Goal: Task Accomplishment & Management: Use online tool/utility

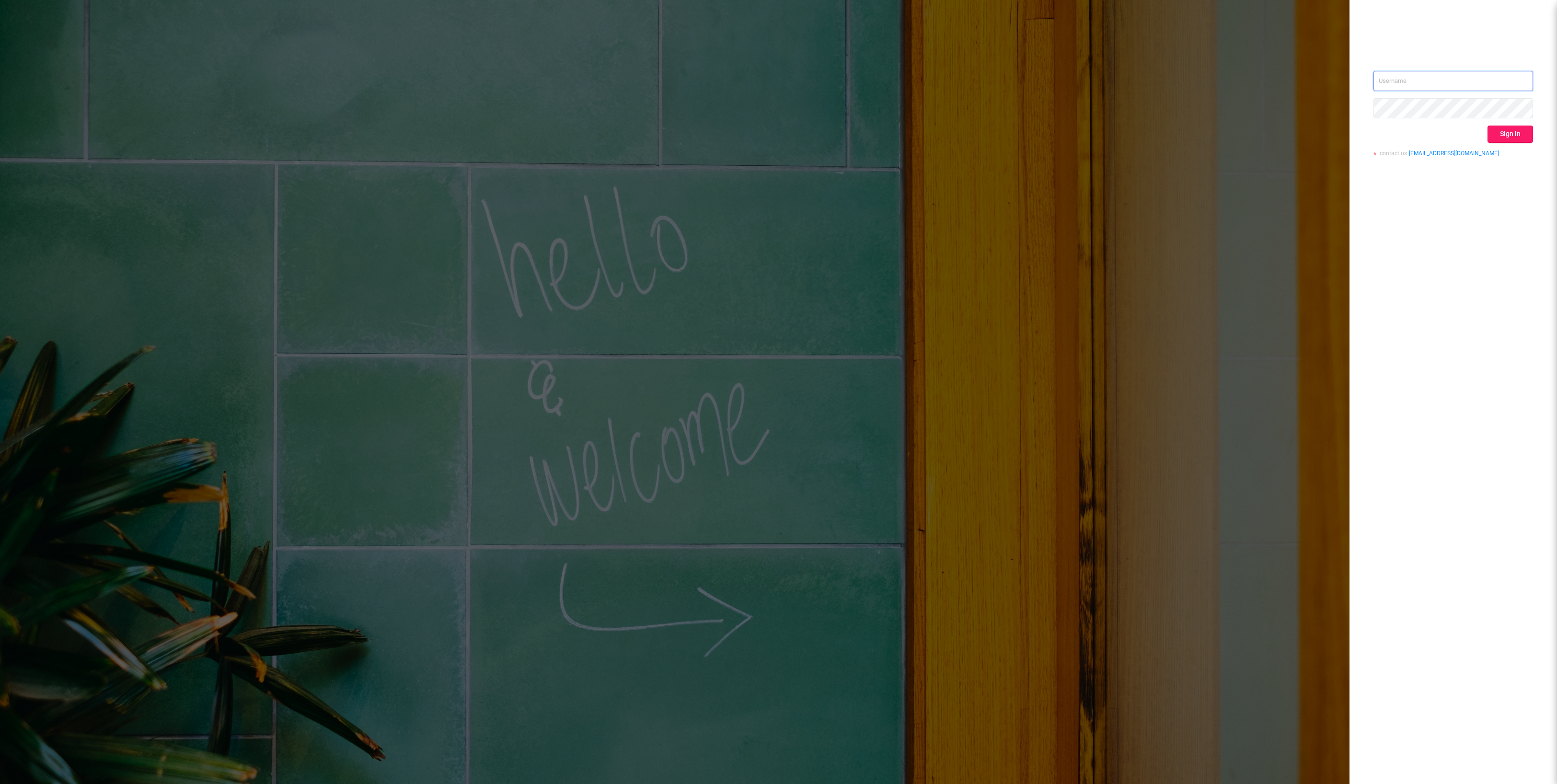
type input "[EMAIL_ADDRESS][DOMAIN_NAME]"
click at [1508, 137] on button "Sign in" at bounding box center [1510, 134] width 45 height 17
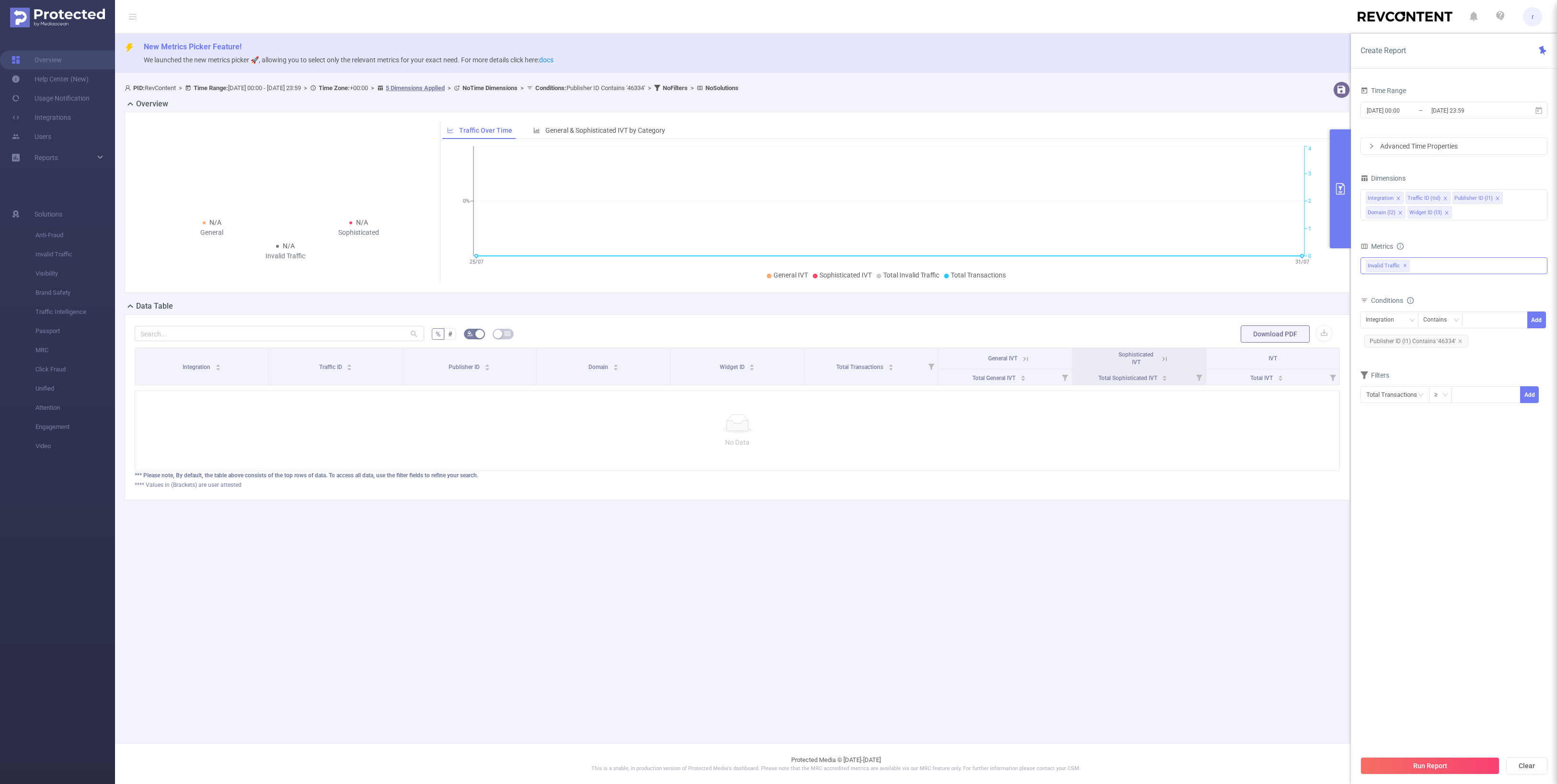
click at [1407, 266] on span "Invalid Traffic ✕" at bounding box center [1388, 266] width 44 height 13
click at [1425, 288] on strong "Traffic Intelligence" at bounding box center [1413, 286] width 58 height 7
click at [1421, 114] on input "[DATE] 00:00" at bounding box center [1405, 110] width 78 height 13
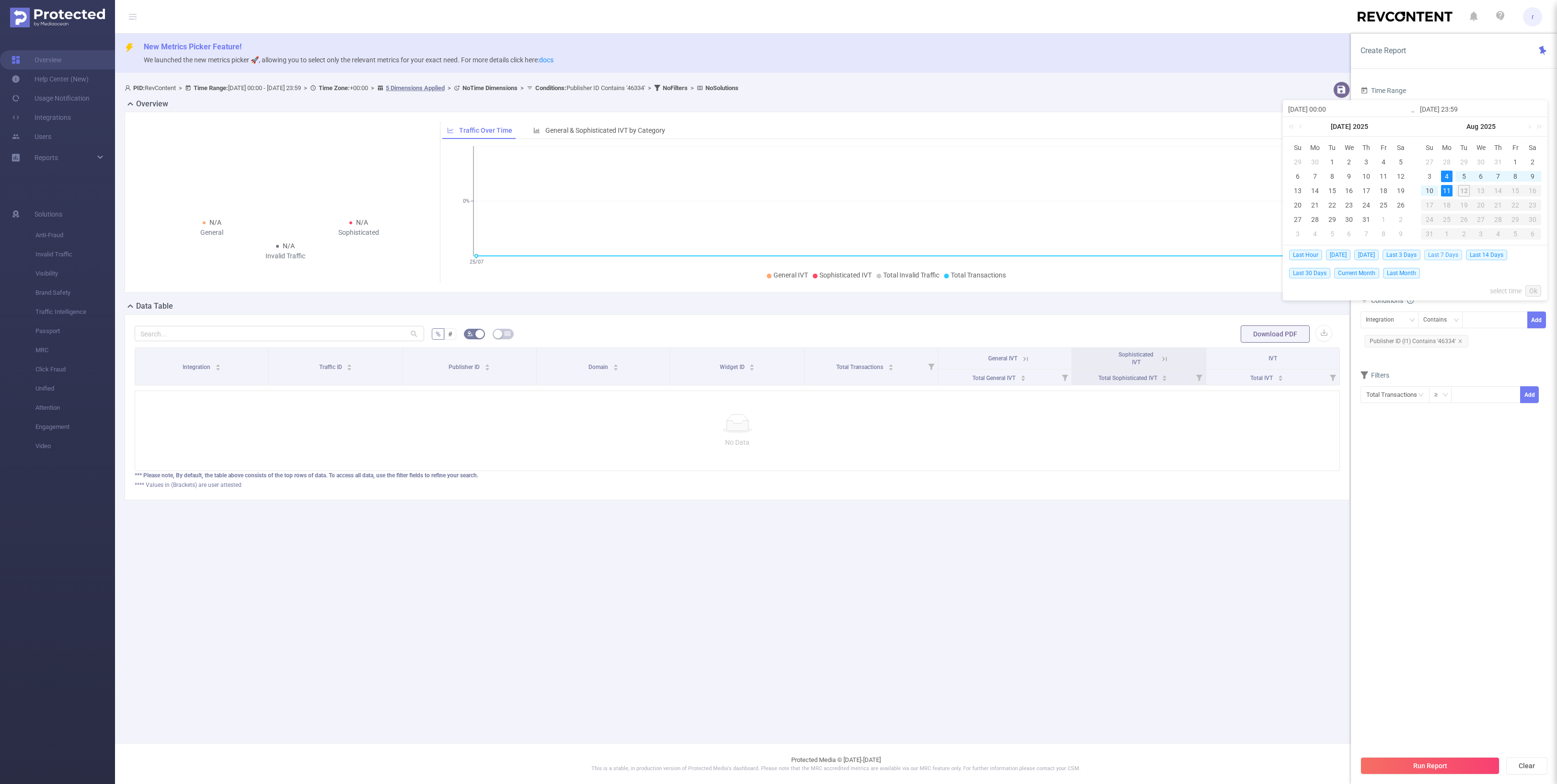
click at [1445, 255] on span "Last 7 Days" at bounding box center [1443, 255] width 38 height 11
type input "2025-08-05 00:00"
type input "2025-08-11 23:59"
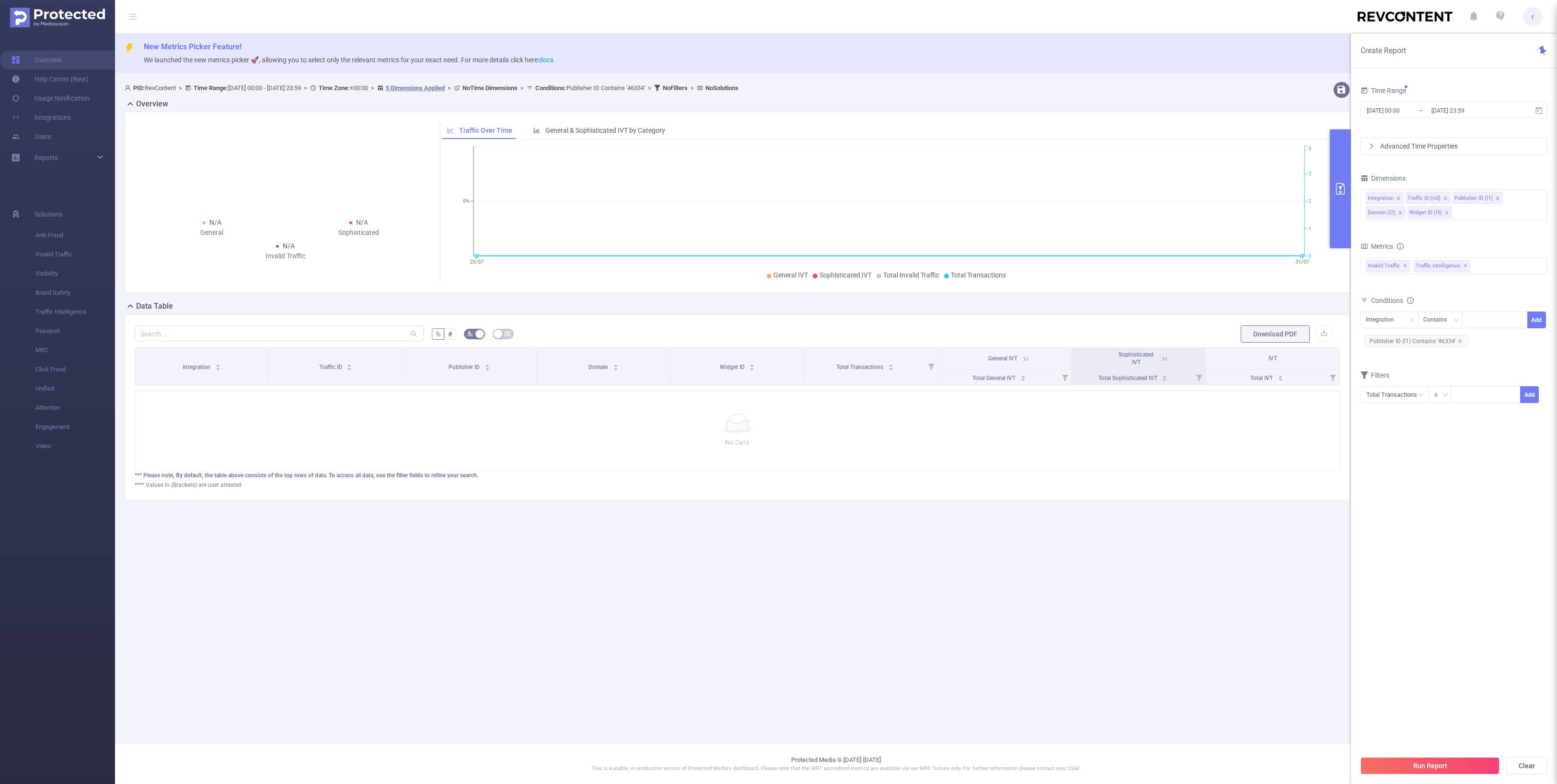
click at [1428, 533] on section "Time Range 2025-08-05 00:00 _ 2025-08-11 23:59 Advanced Time Properties Dimensi…" at bounding box center [1454, 417] width 187 height 667
click at [1459, 343] on icon "icon: close" at bounding box center [1460, 341] width 5 height 5
click at [1397, 324] on div "Integration" at bounding box center [1383, 320] width 35 height 16
click at [1395, 367] on li "Publisher ID (l1)" at bounding box center [1390, 371] width 59 height 15
click at [1496, 324] on div at bounding box center [1495, 320] width 55 height 16
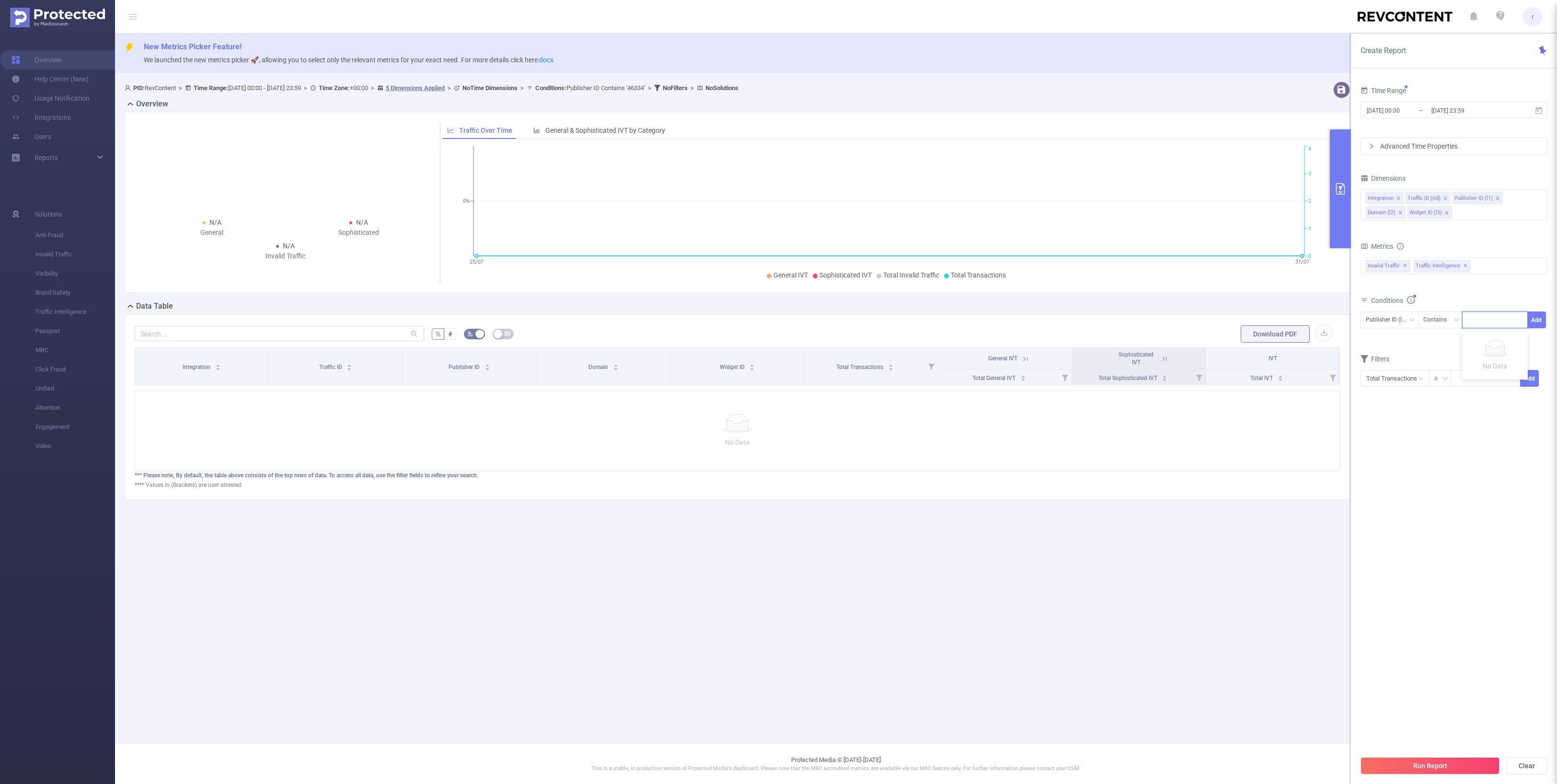
click at [1476, 322] on div at bounding box center [1495, 320] width 55 height 16
paste input "196664"
type input "196664"
click at [1503, 343] on li "196664" at bounding box center [1495, 341] width 66 height 15
click at [1535, 322] on button "Add" at bounding box center [1537, 320] width 19 height 17
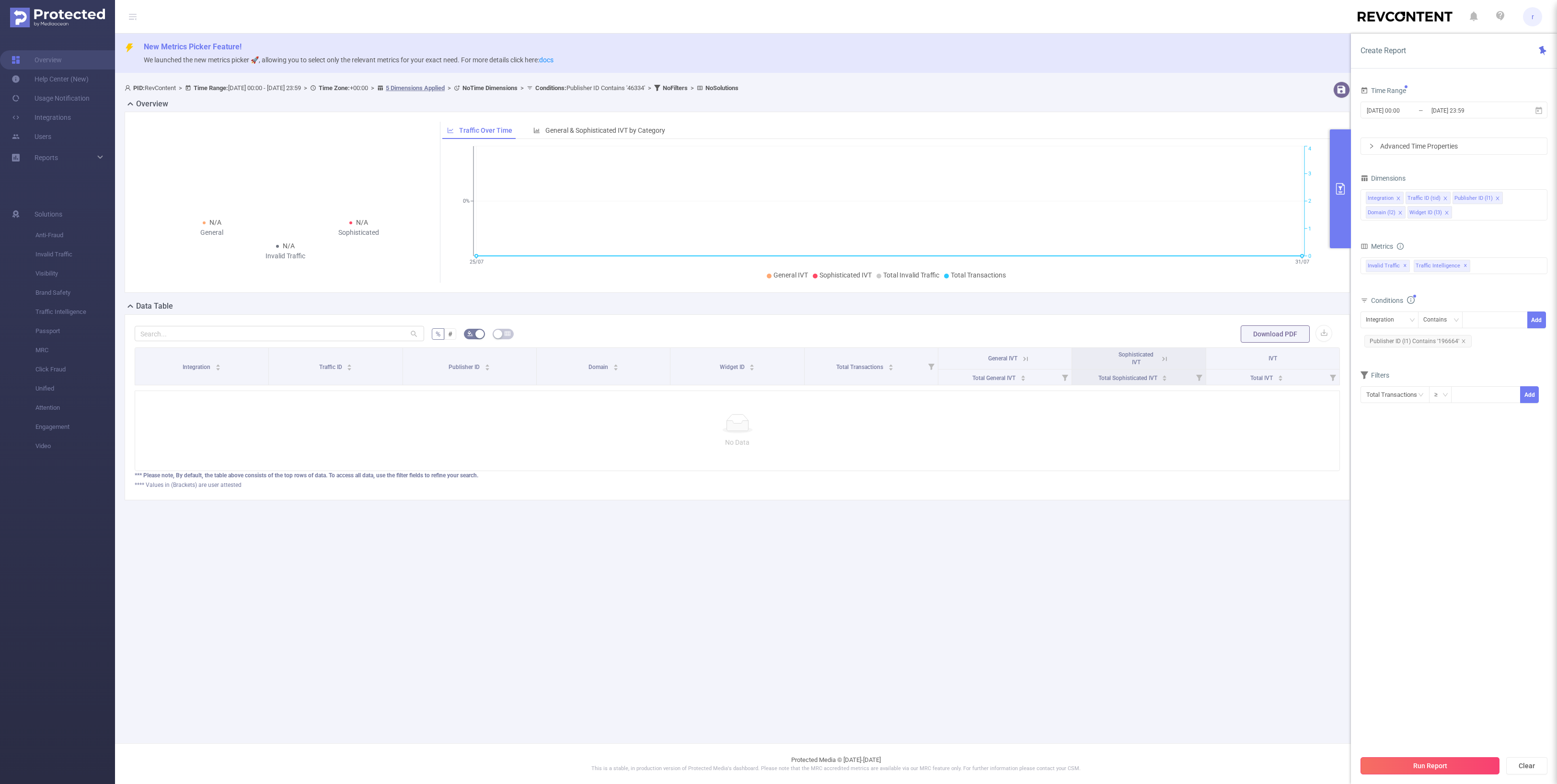
click at [1428, 768] on button "Run Report" at bounding box center [1430, 765] width 139 height 17
